Goal: Navigation & Orientation: Find specific page/section

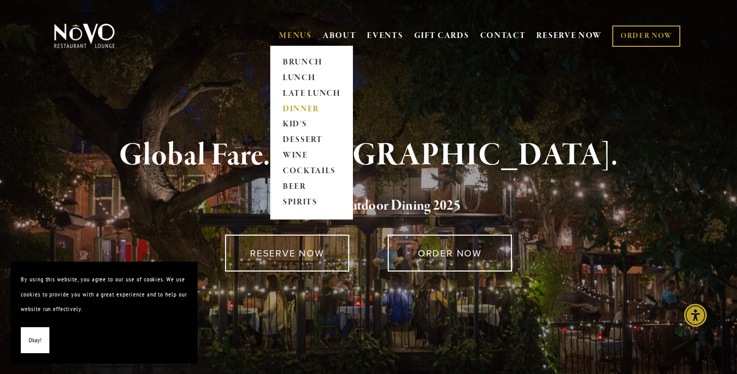
click at [305, 107] on link "DINNER" at bounding box center [311, 109] width 65 height 16
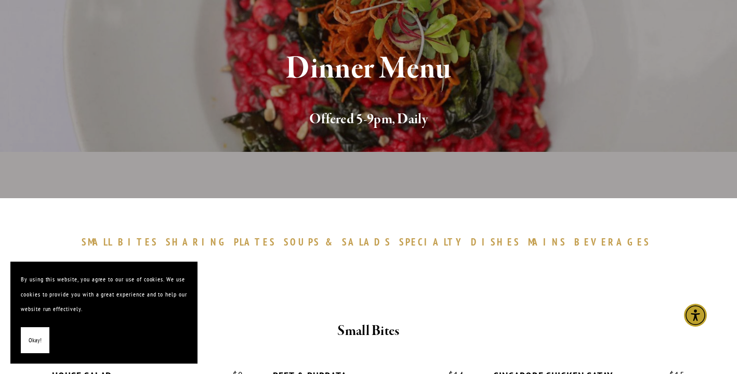
scroll to position [66, 0]
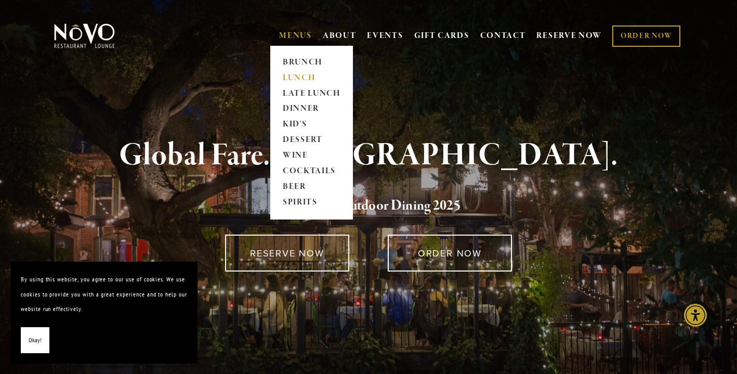
click at [299, 79] on link "LUNCH" at bounding box center [311, 78] width 65 height 16
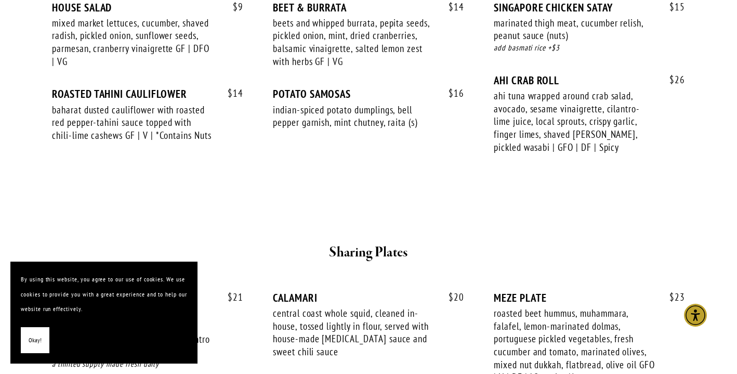
scroll to position [311, 0]
